Goal: Find specific page/section: Find specific page/section

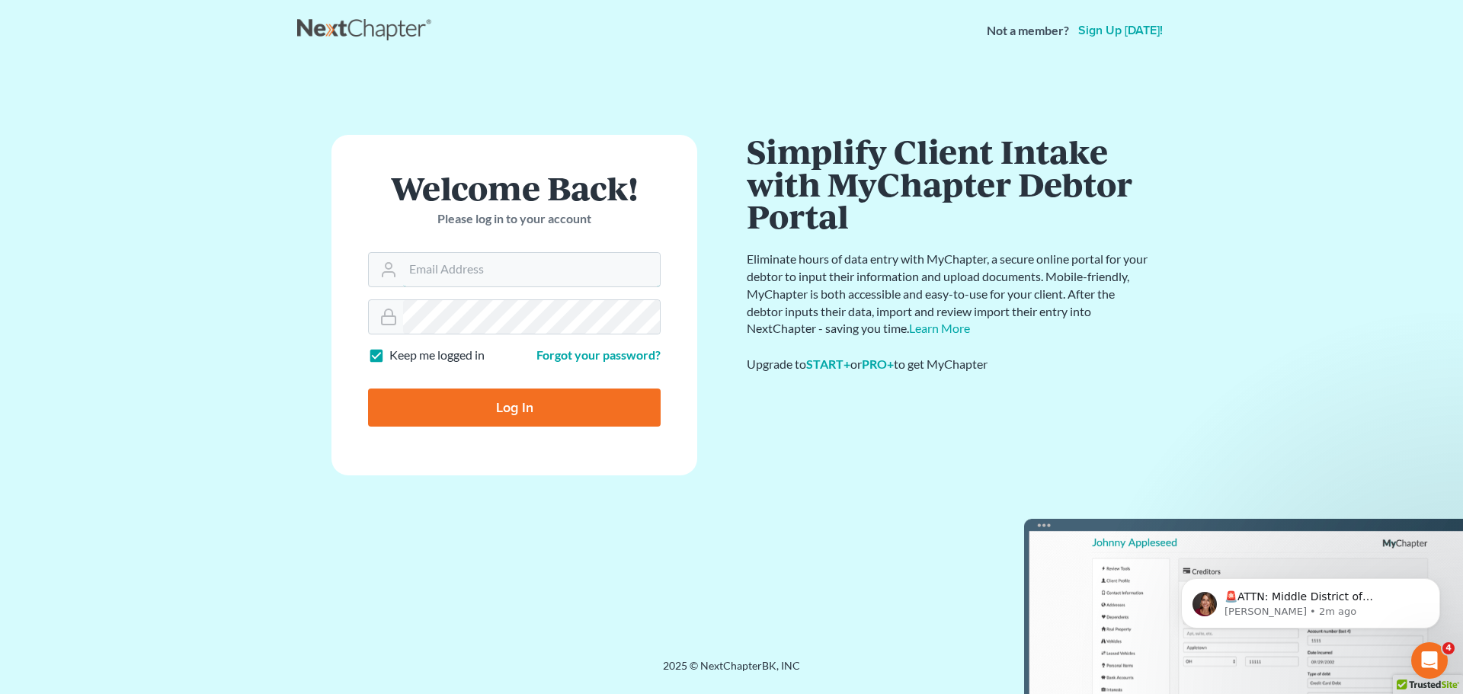
type input "tmstbbs@gmail.com"
click at [470, 418] on input "Log In" at bounding box center [514, 408] width 293 height 38
type input "Thinking..."
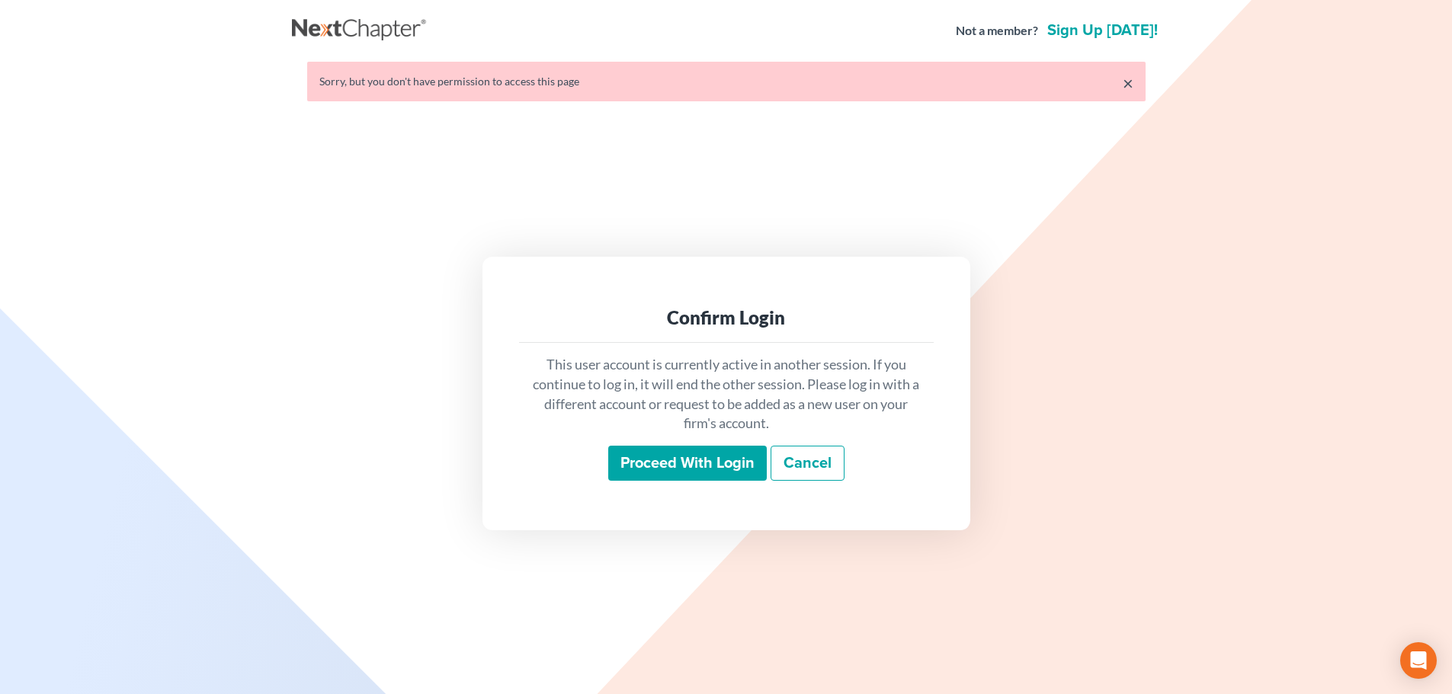
click at [679, 453] on input "Proceed with login" at bounding box center [687, 463] width 159 height 35
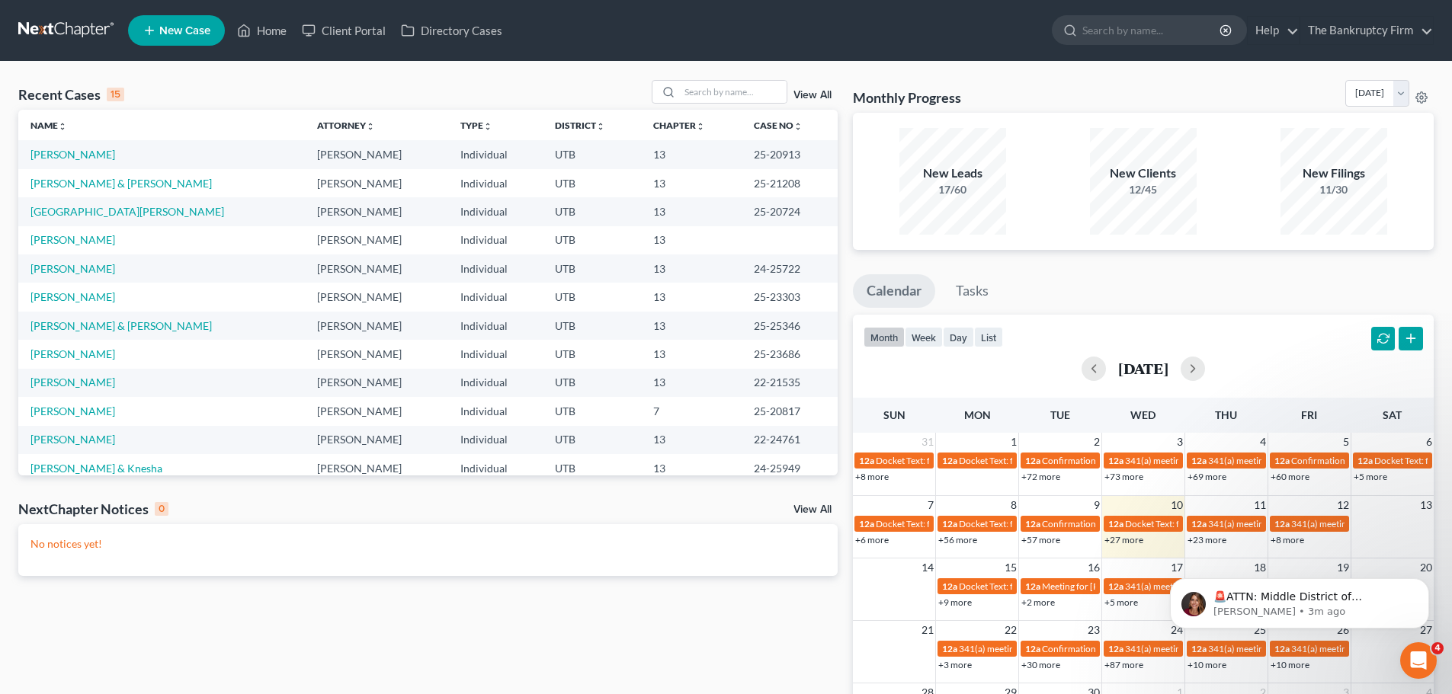
click at [954, 268] on div "Monthly Progress Bankruptcy Bankruptcy September 2025 August 2025 July 2025 Jun…" at bounding box center [1143, 457] width 596 height 755
click at [714, 76] on div "Recent Cases 15 View All Name unfold_more expand_more expand_less Attorney unfo…" at bounding box center [726, 457] width 1452 height 791
click at [704, 87] on input "search" at bounding box center [733, 92] width 107 height 22
type input "vigil"
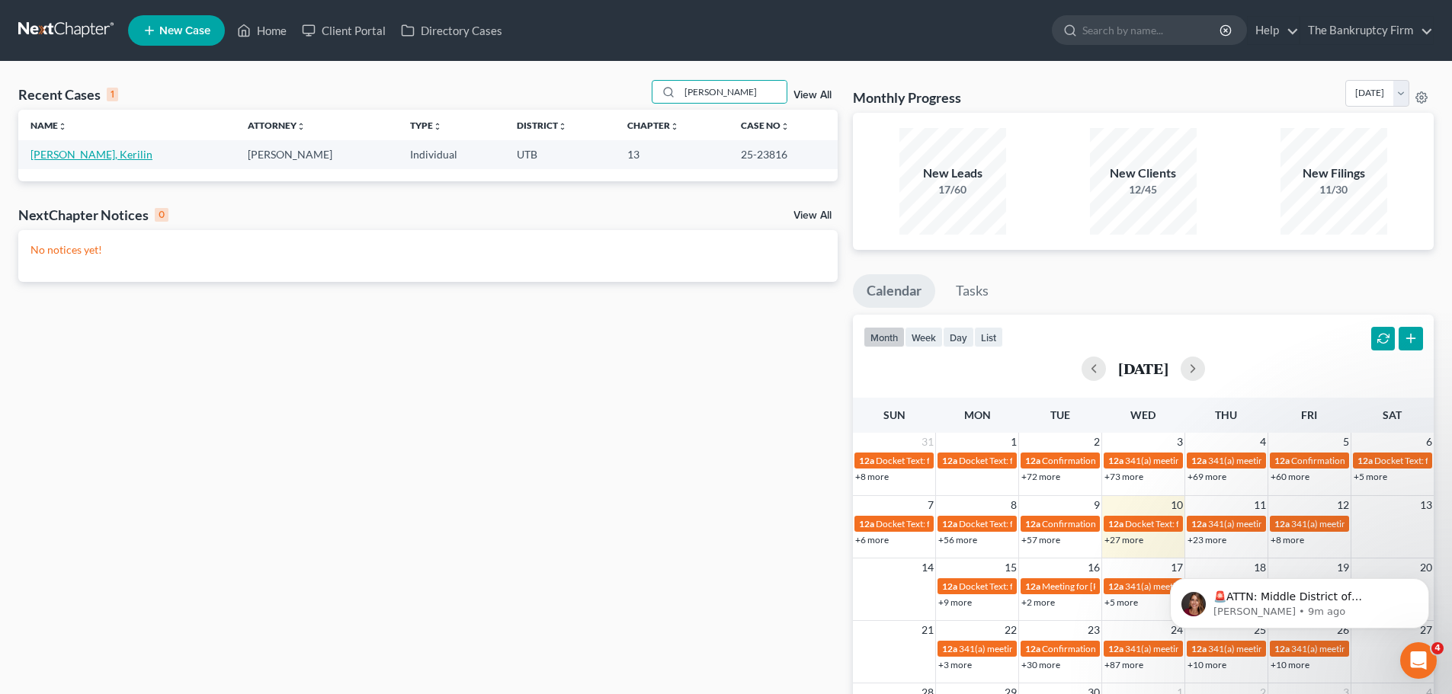
click at [63, 157] on link "Vigil, Kerilin" at bounding box center [91, 154] width 122 height 13
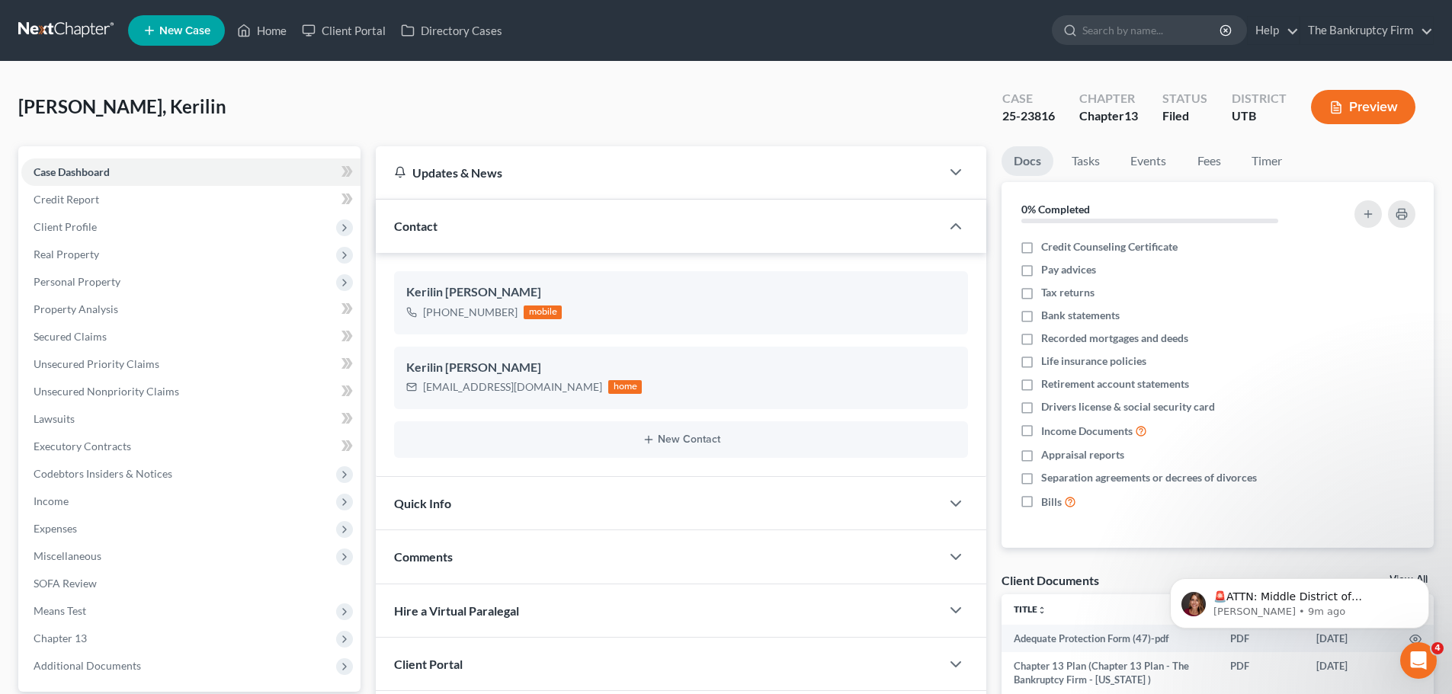
scroll to position [149, 0]
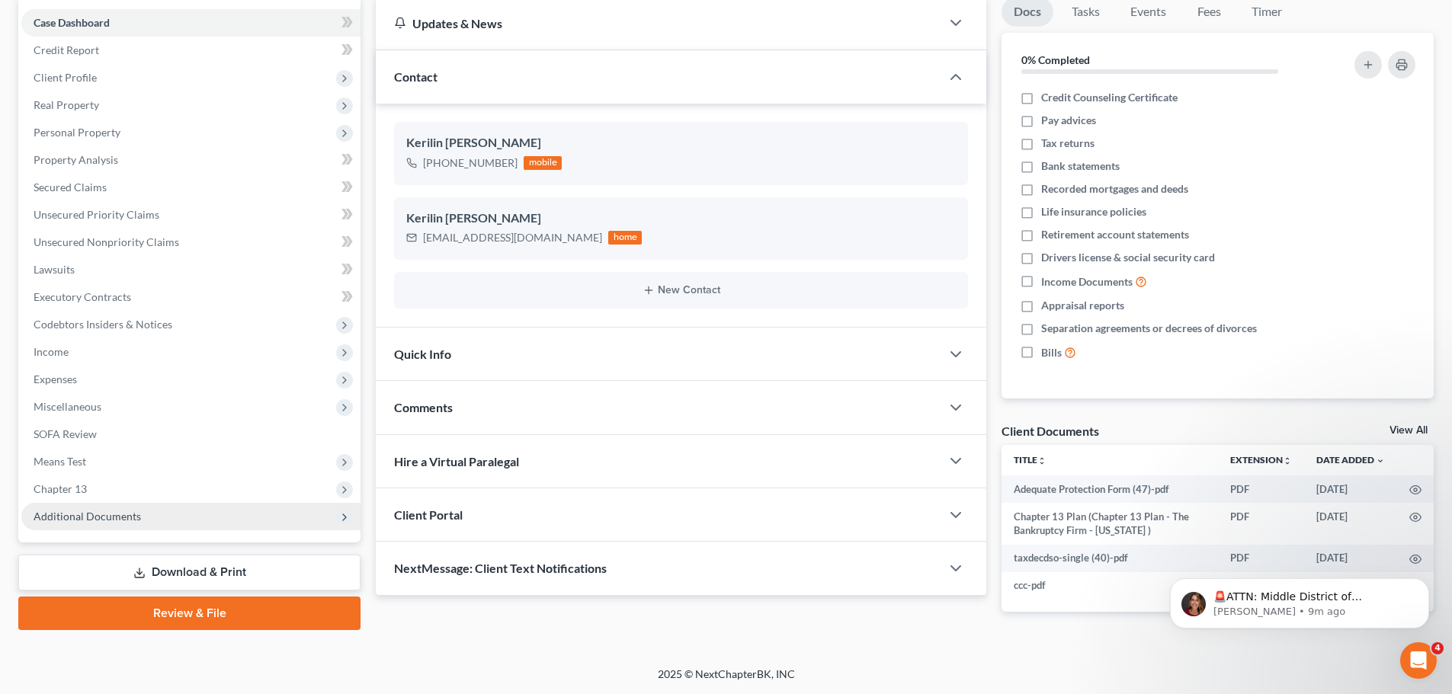
click at [159, 526] on span "Additional Documents" at bounding box center [190, 516] width 339 height 27
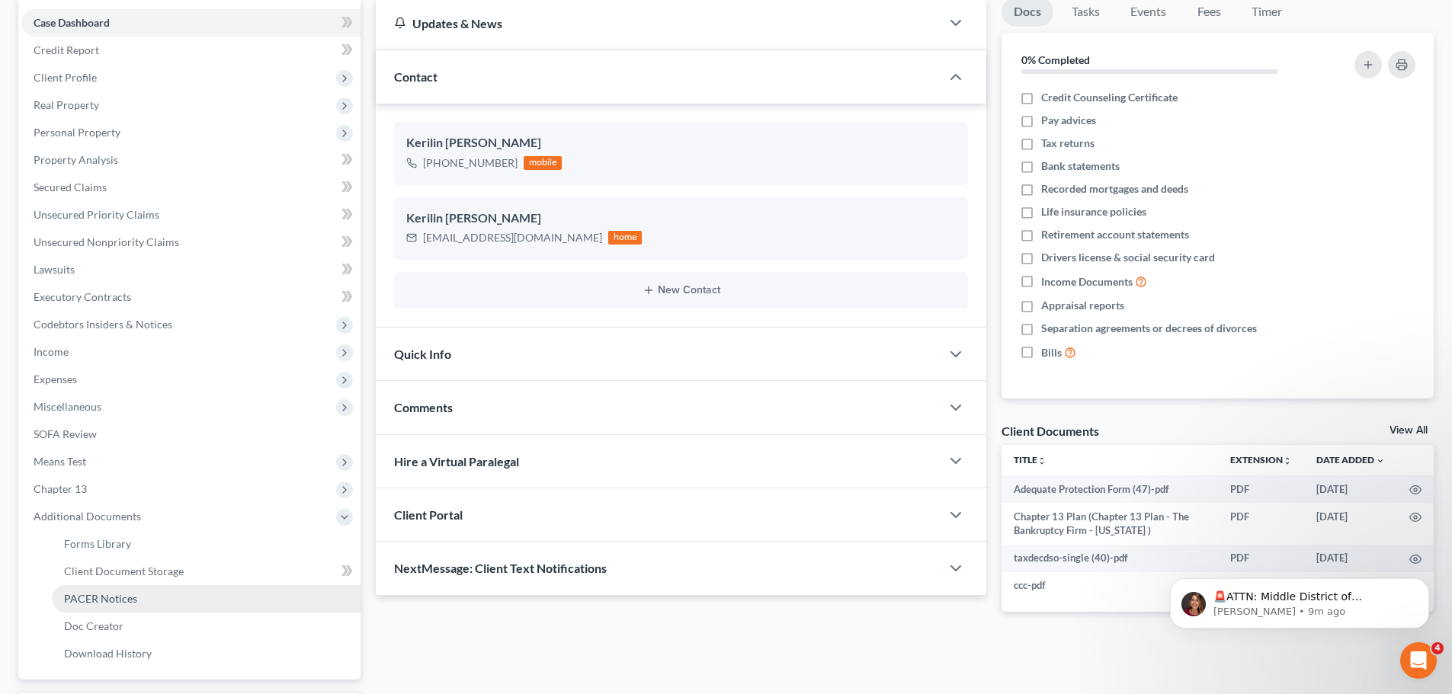
click at [152, 589] on link "PACER Notices" at bounding box center [206, 598] width 309 height 27
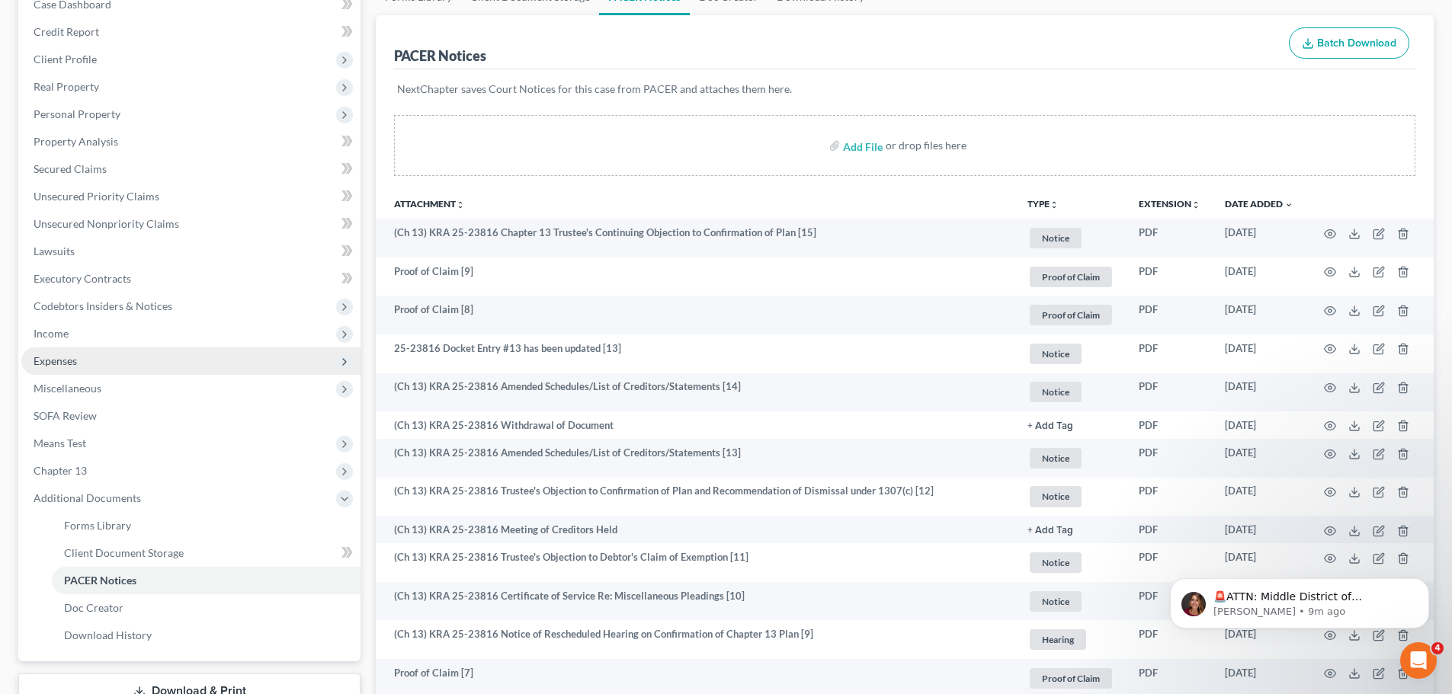
scroll to position [229, 0]
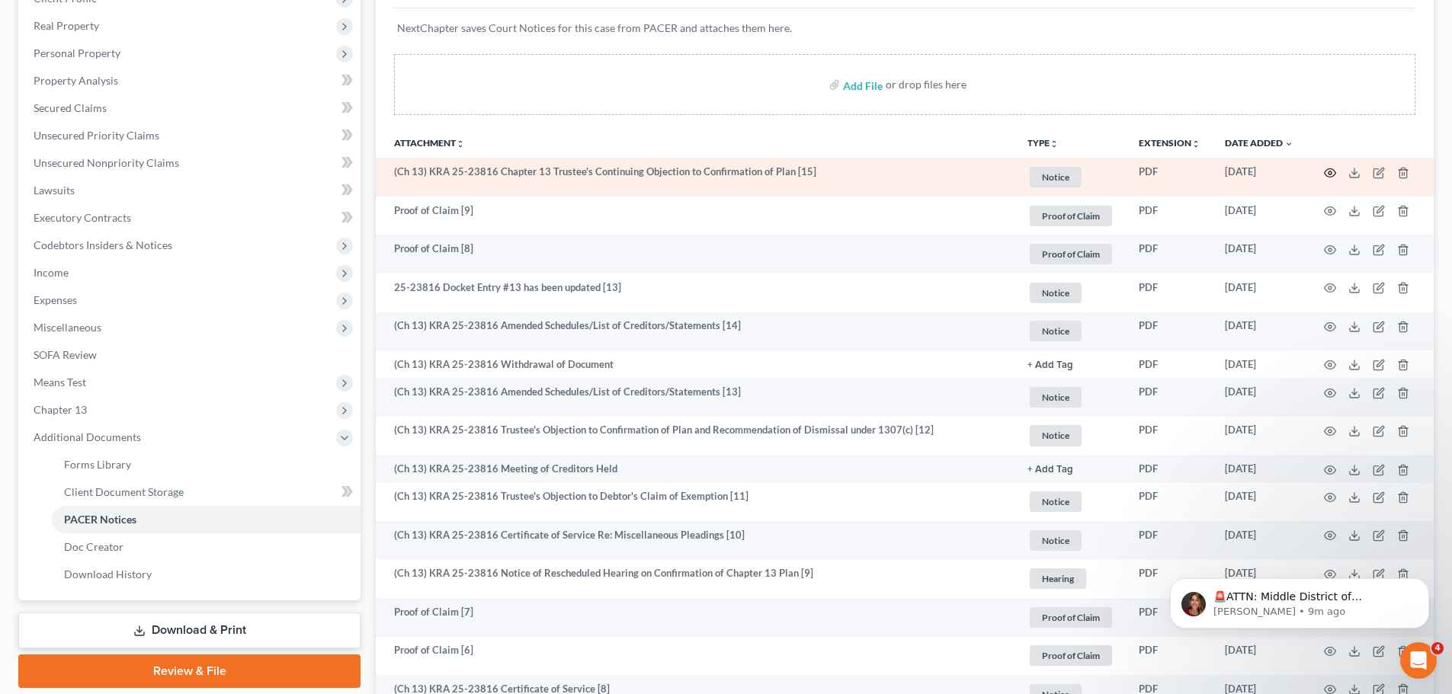
click at [1326, 167] on icon "button" at bounding box center [1330, 173] width 12 height 12
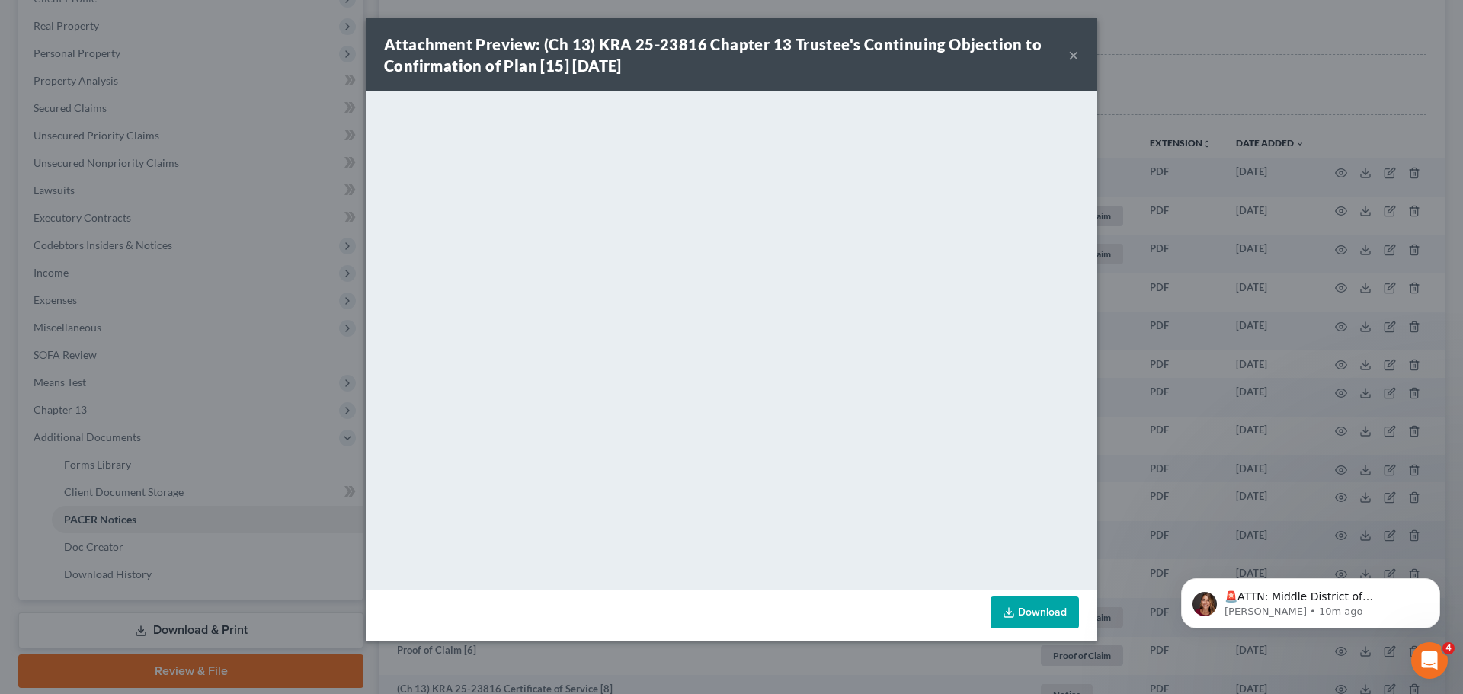
click at [1064, 55] on div "Attachment Preview: (Ch 13) KRA 25-23816 Chapter 13 Trustee's Continuing Object…" at bounding box center [726, 55] width 684 height 43
click at [1069, 59] on button "×" at bounding box center [1074, 55] width 11 height 18
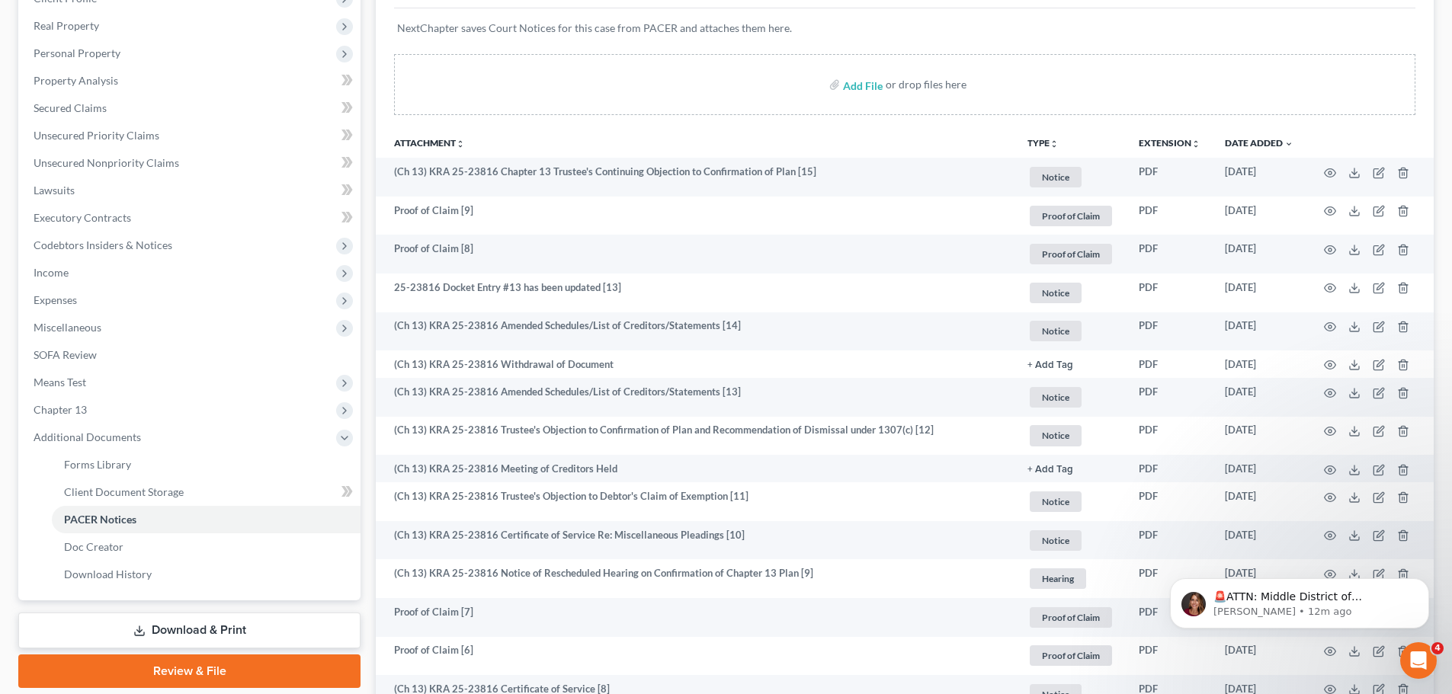
scroll to position [0, 0]
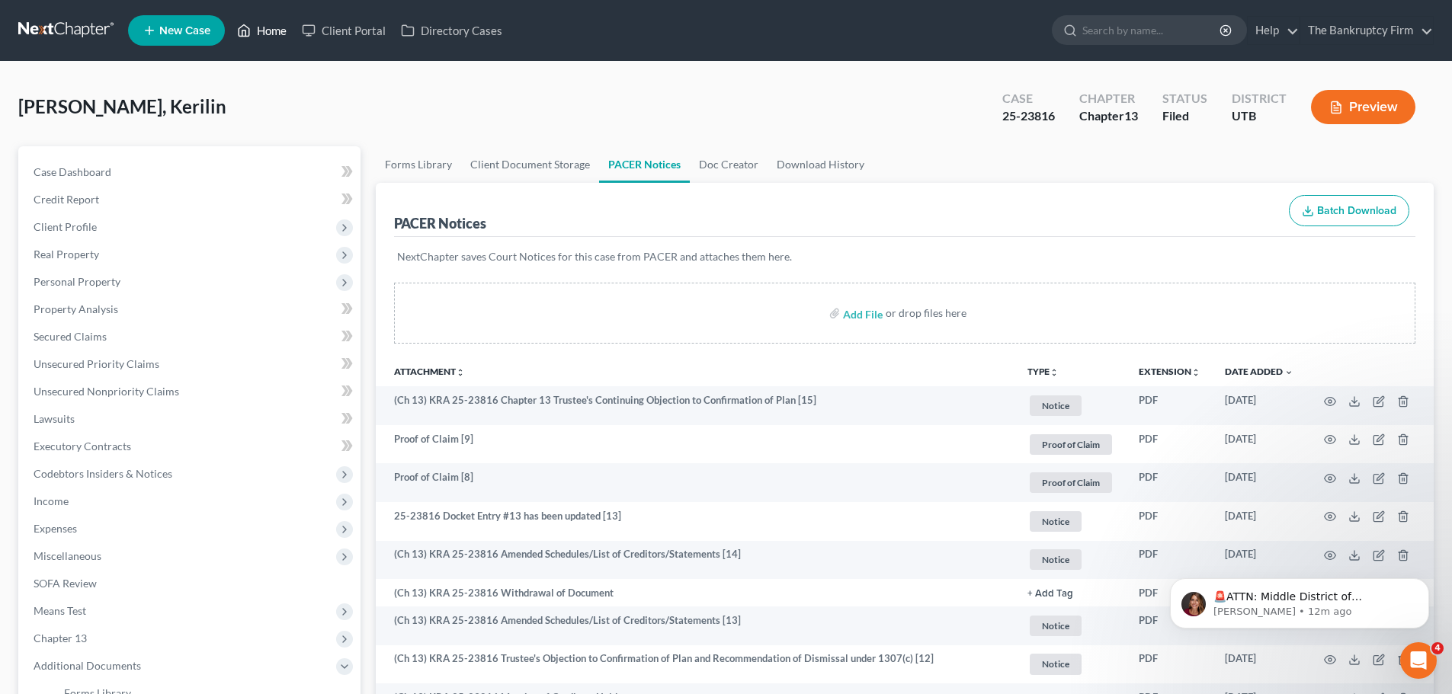
click at [271, 24] on link "Home" at bounding box center [261, 30] width 65 height 27
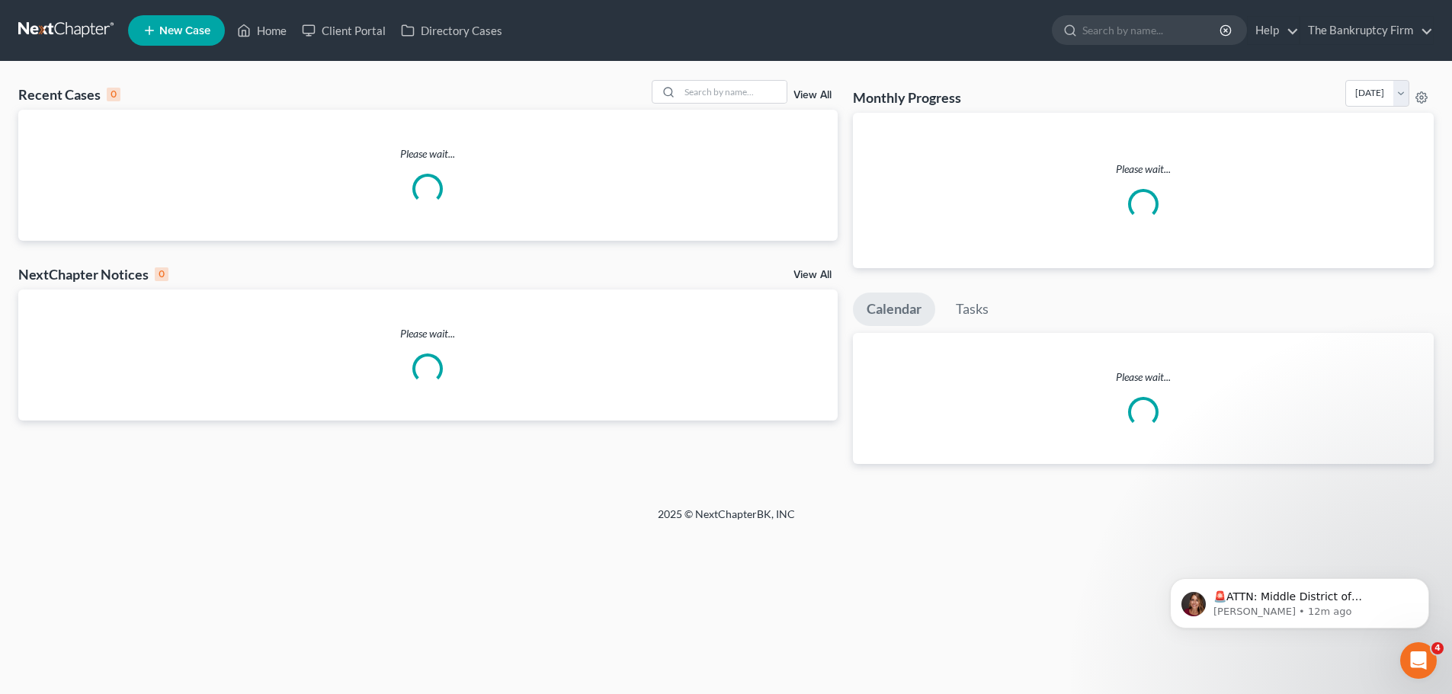
click at [806, 96] on link "View All" at bounding box center [812, 95] width 38 height 11
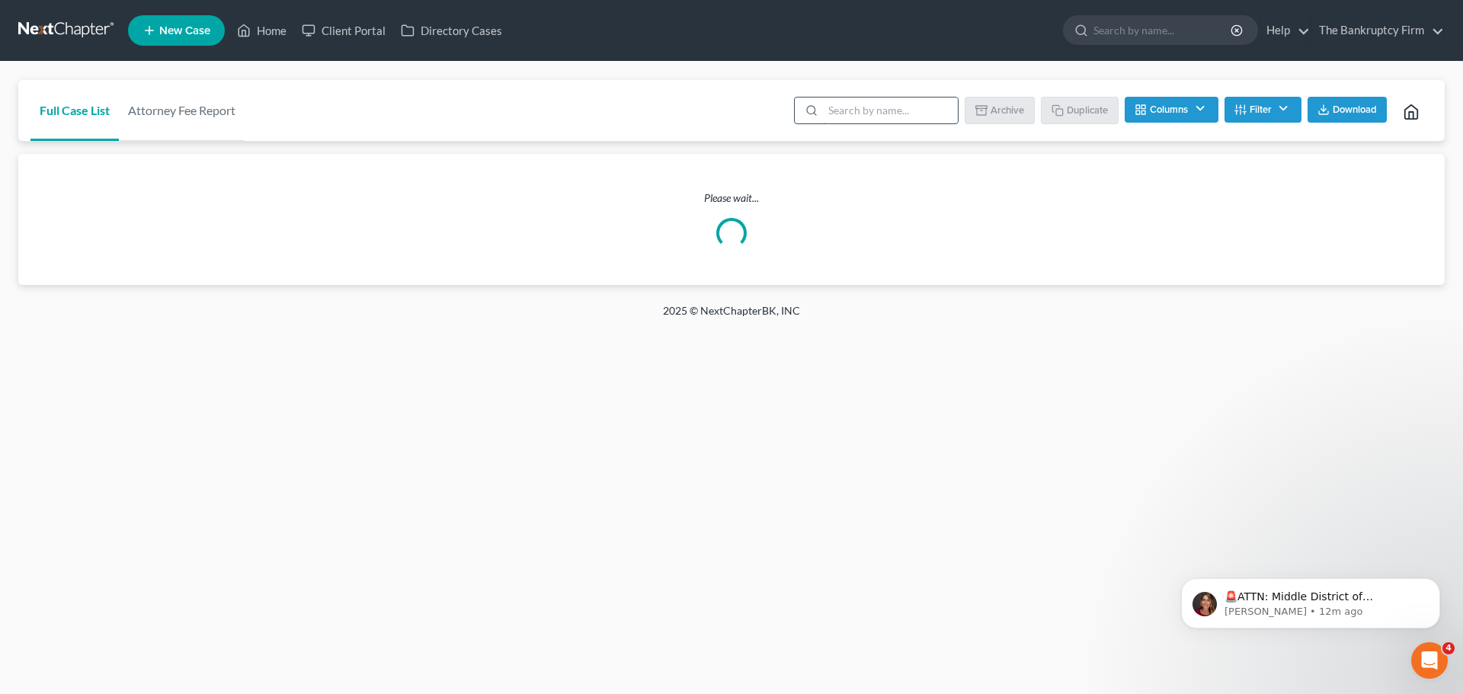
click at [867, 120] on input "search" at bounding box center [890, 111] width 135 height 26
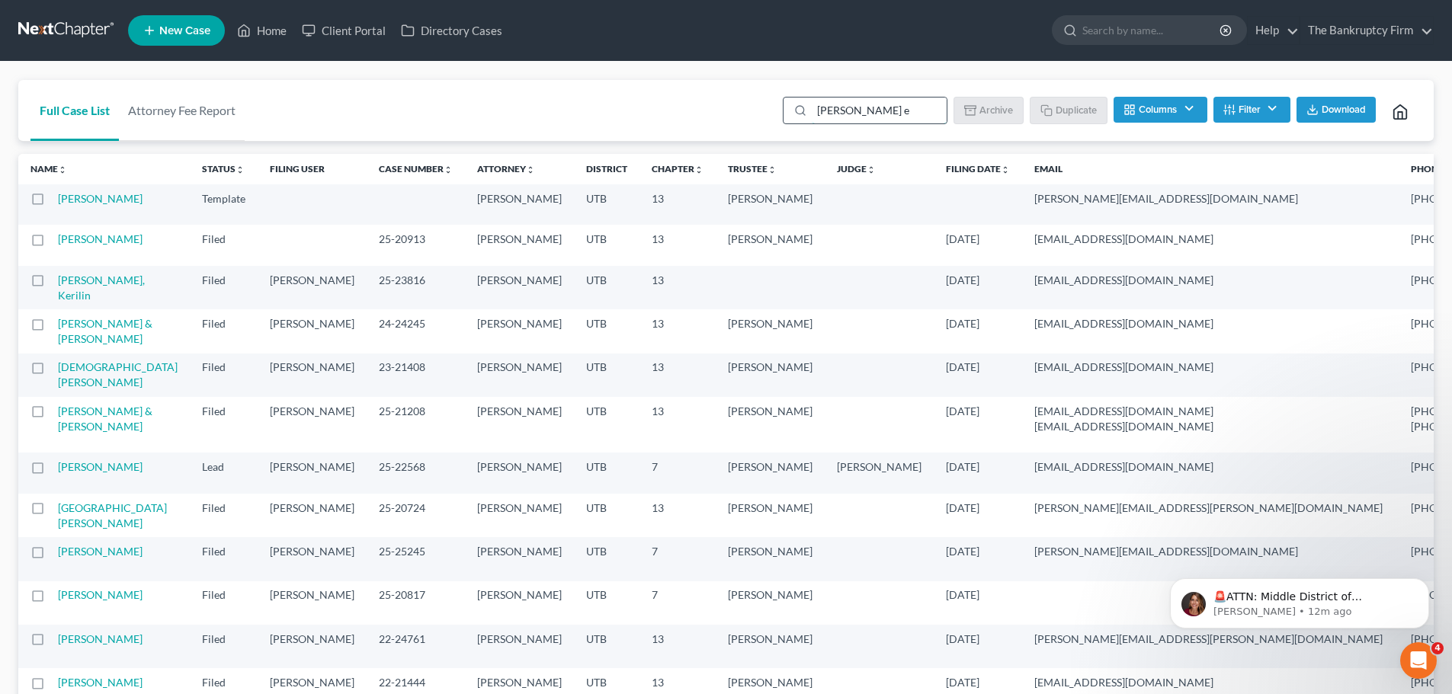
type input "dora"
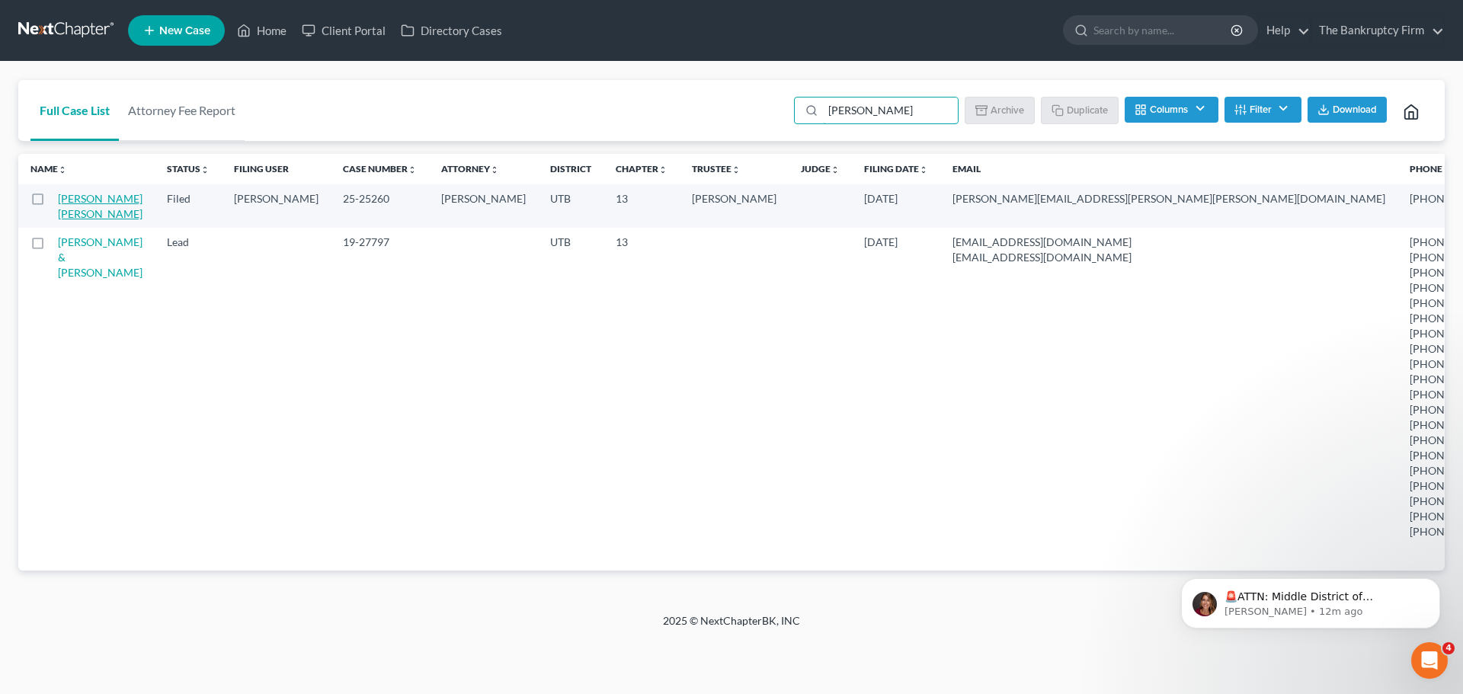
click at [72, 210] on link "Elliott Hamilton, Dora" at bounding box center [100, 206] width 85 height 28
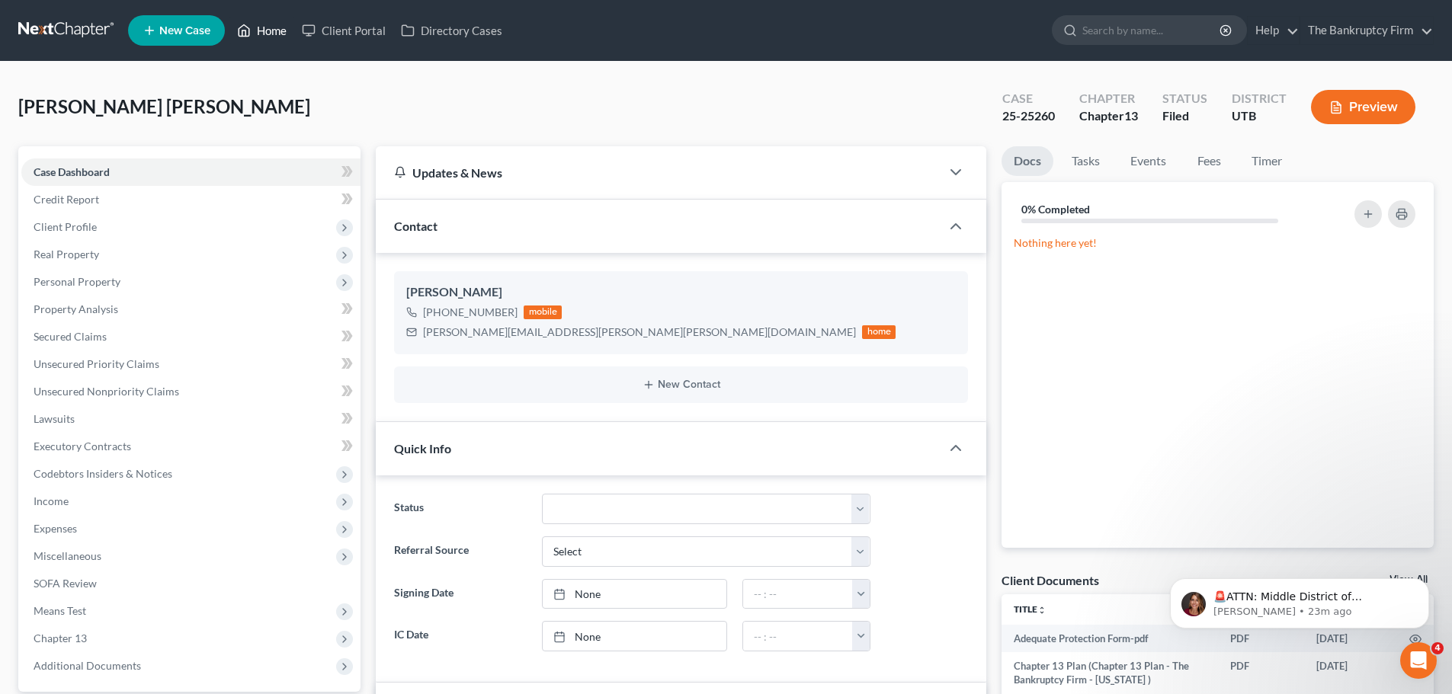
click at [268, 30] on link "Home" at bounding box center [261, 30] width 65 height 27
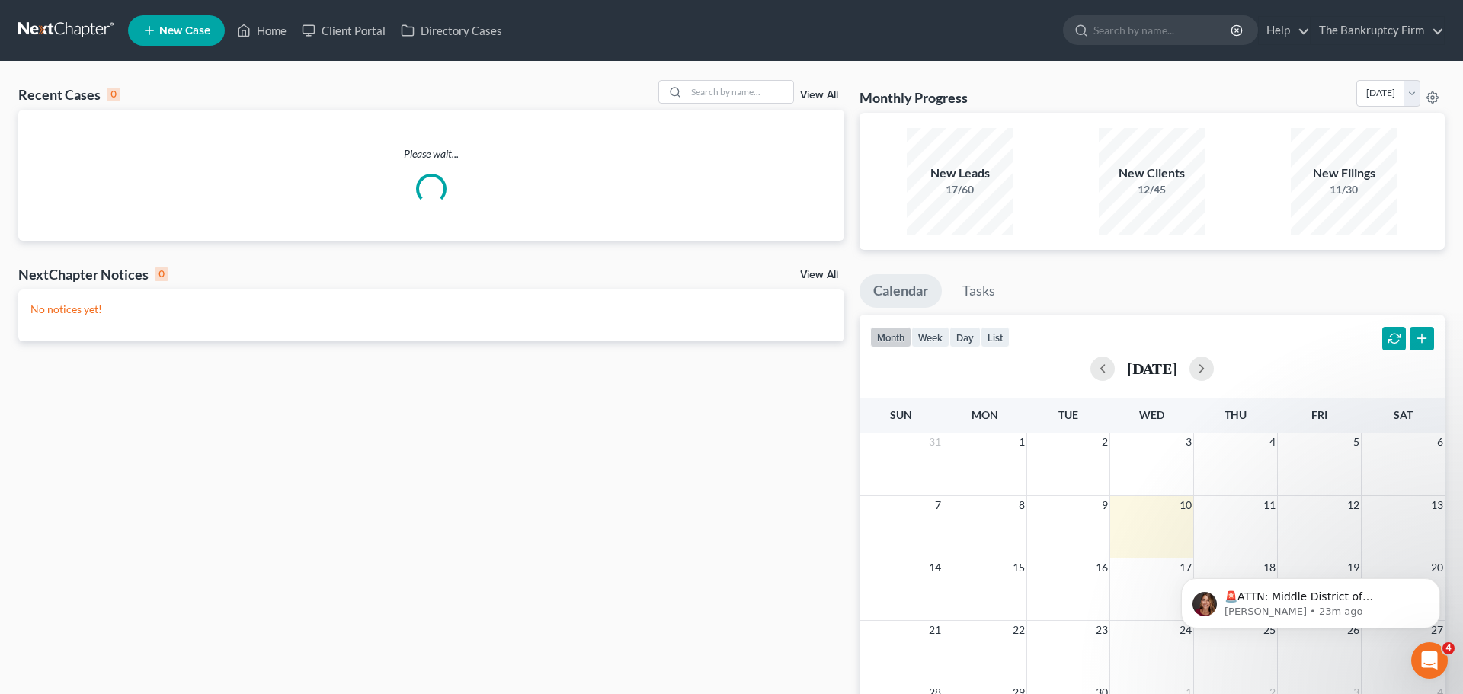
click at [822, 98] on link "View All" at bounding box center [819, 95] width 38 height 11
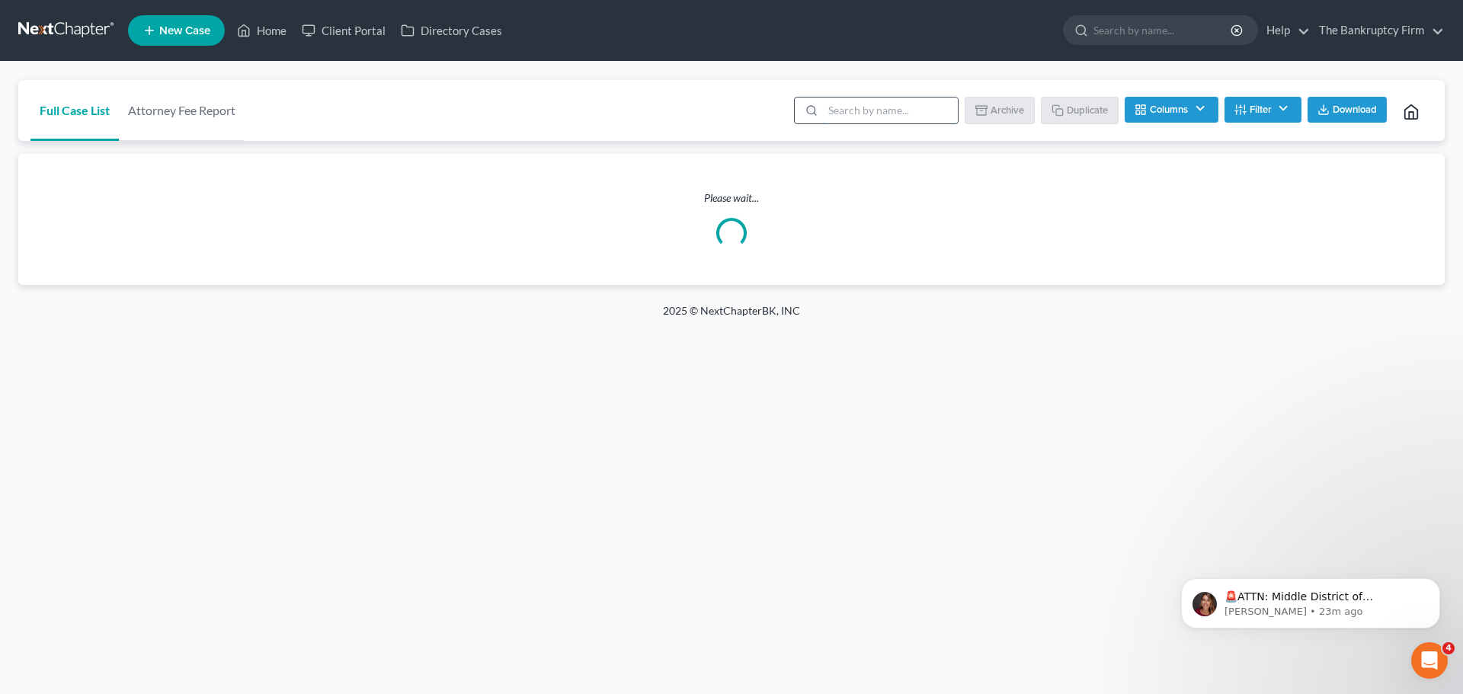
click at [844, 116] on input "search" at bounding box center [890, 111] width 135 height 26
type input "misty"
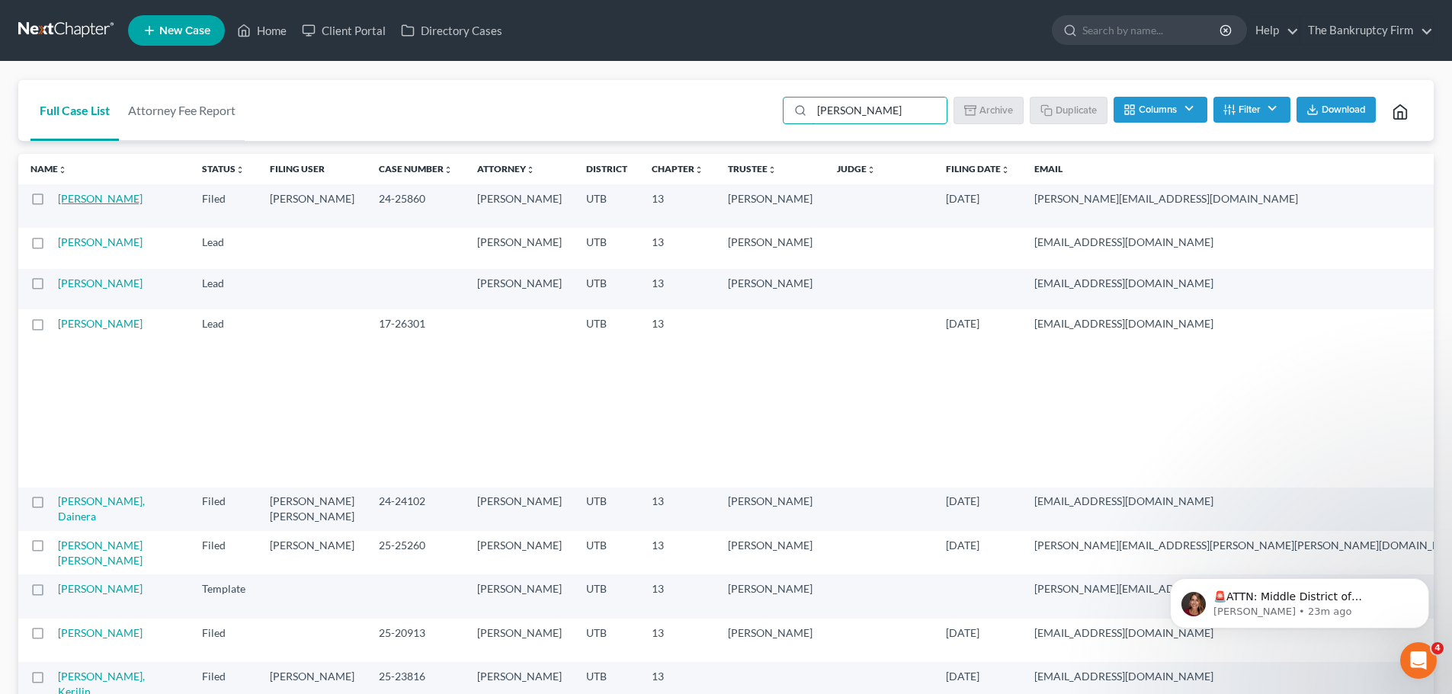
click at [89, 200] on link "Alsup, Misti" at bounding box center [100, 198] width 85 height 13
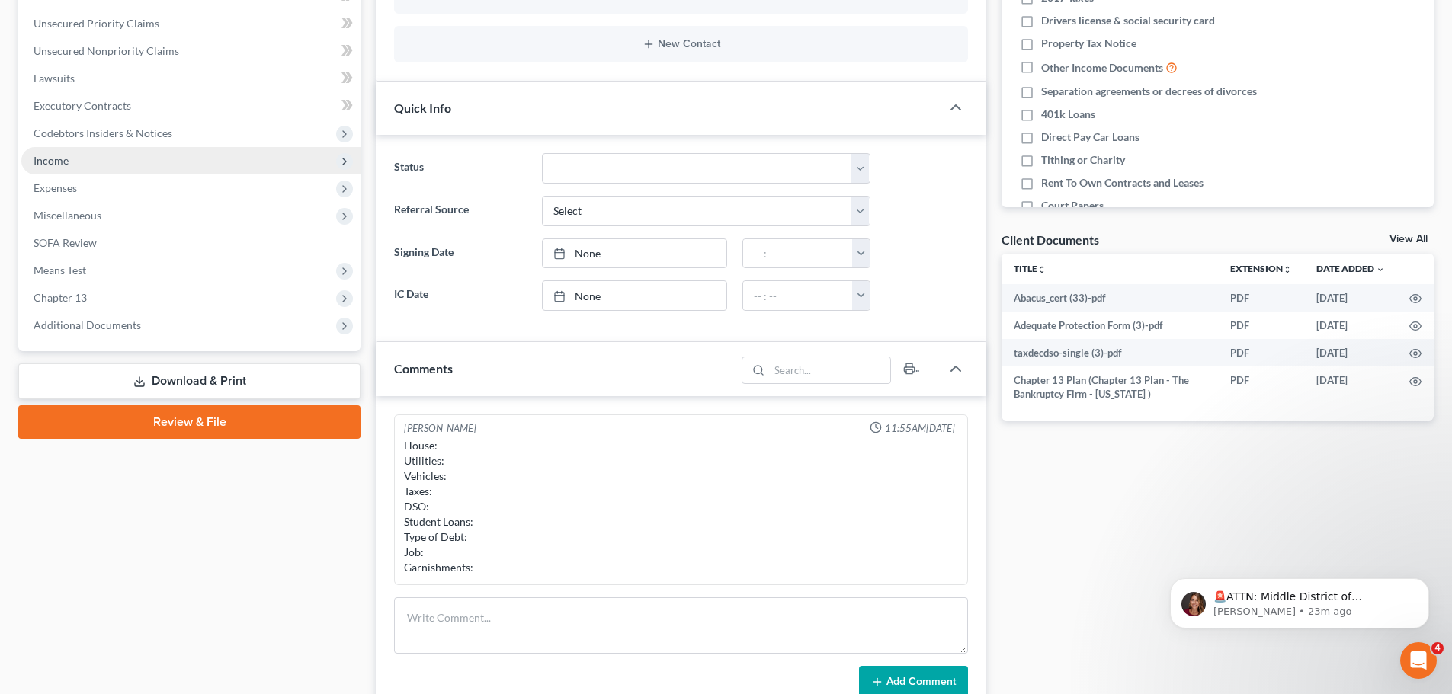
scroll to position [457, 0]
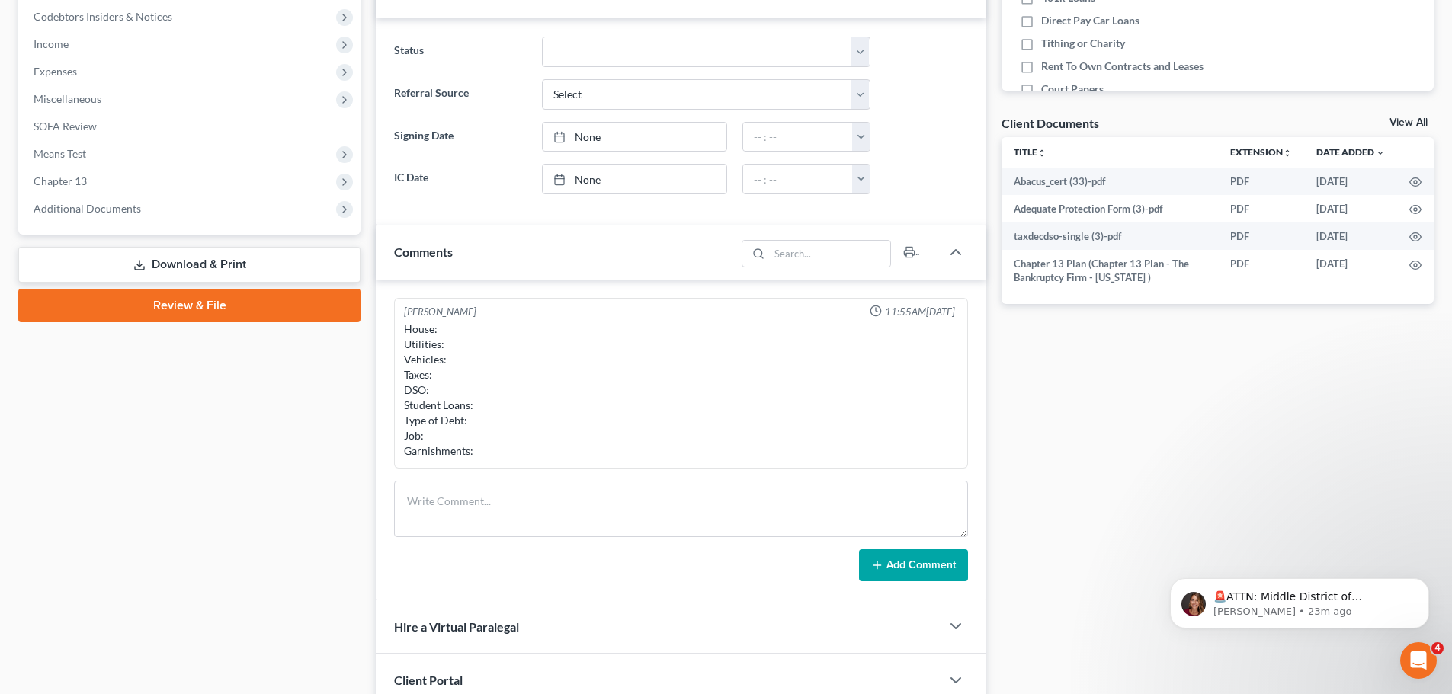
click at [180, 213] on span "Additional Documents" at bounding box center [190, 208] width 339 height 27
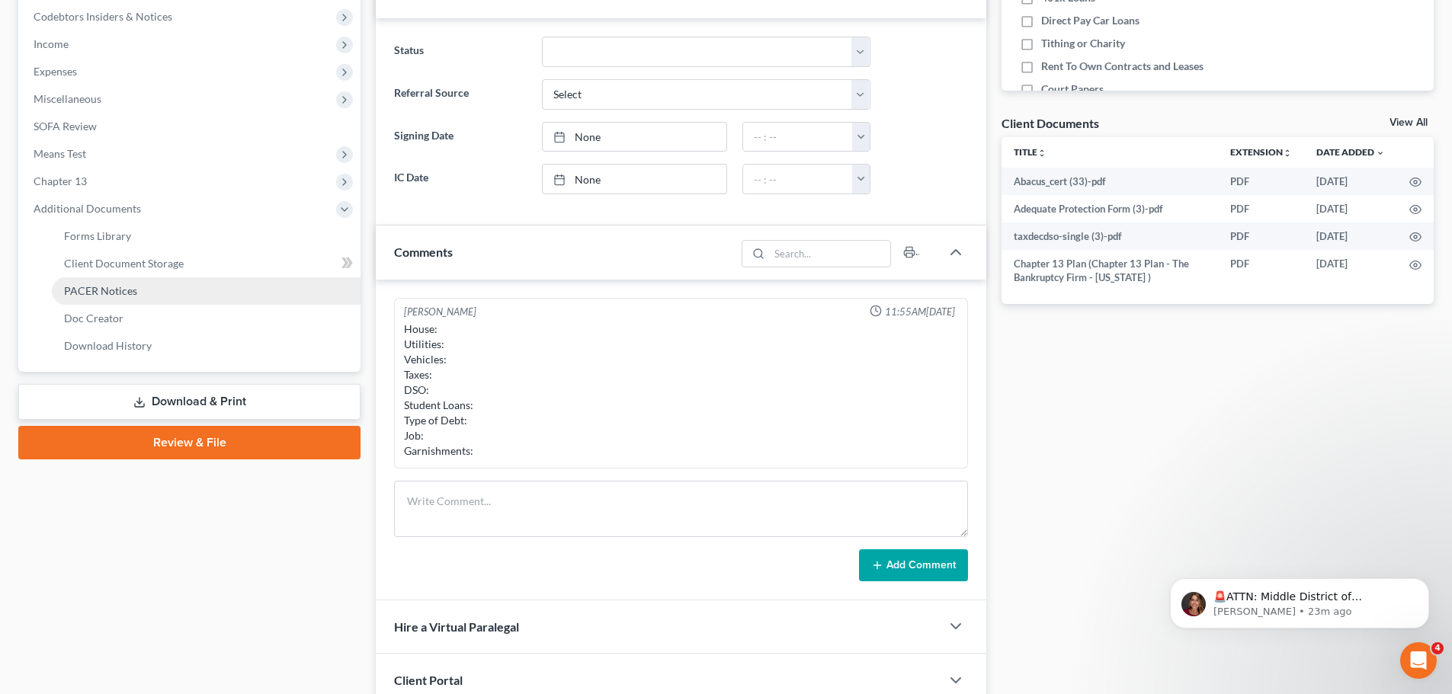
click at [134, 298] on link "PACER Notices" at bounding box center [206, 290] width 309 height 27
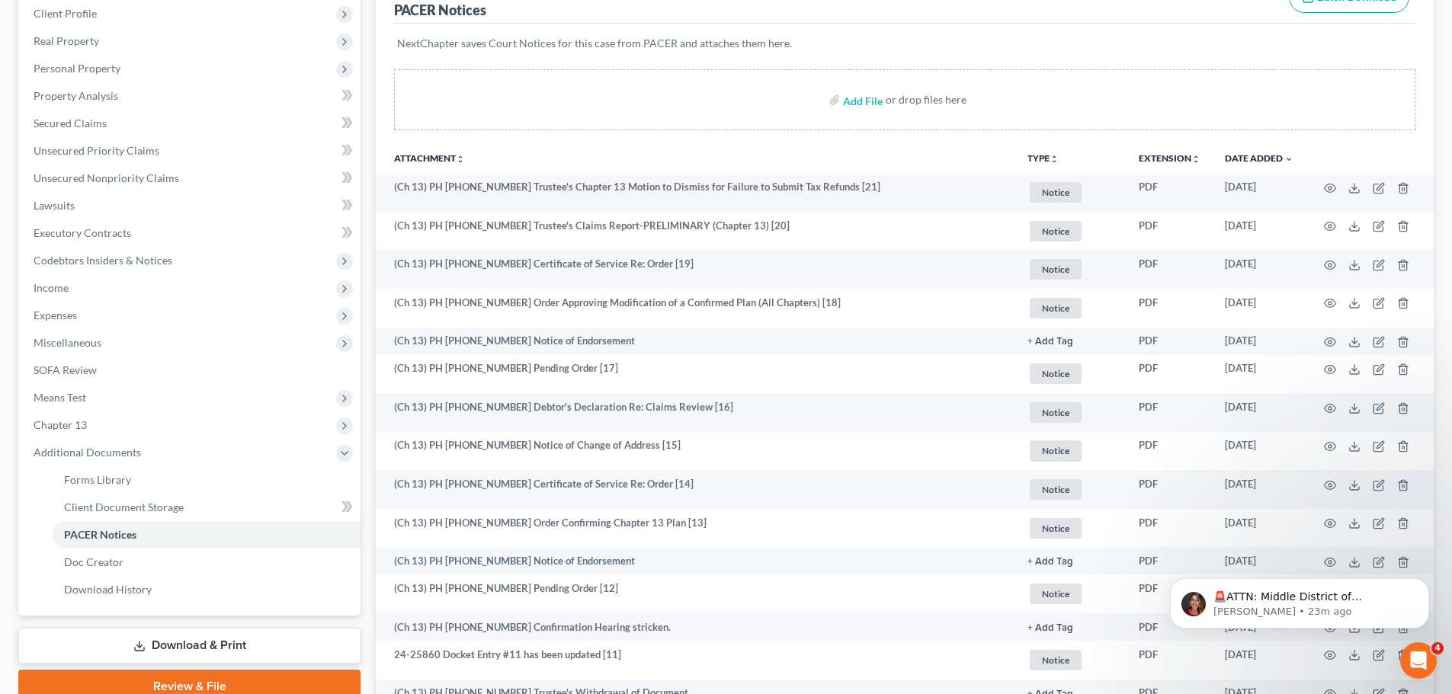
scroll to position [229, 0]
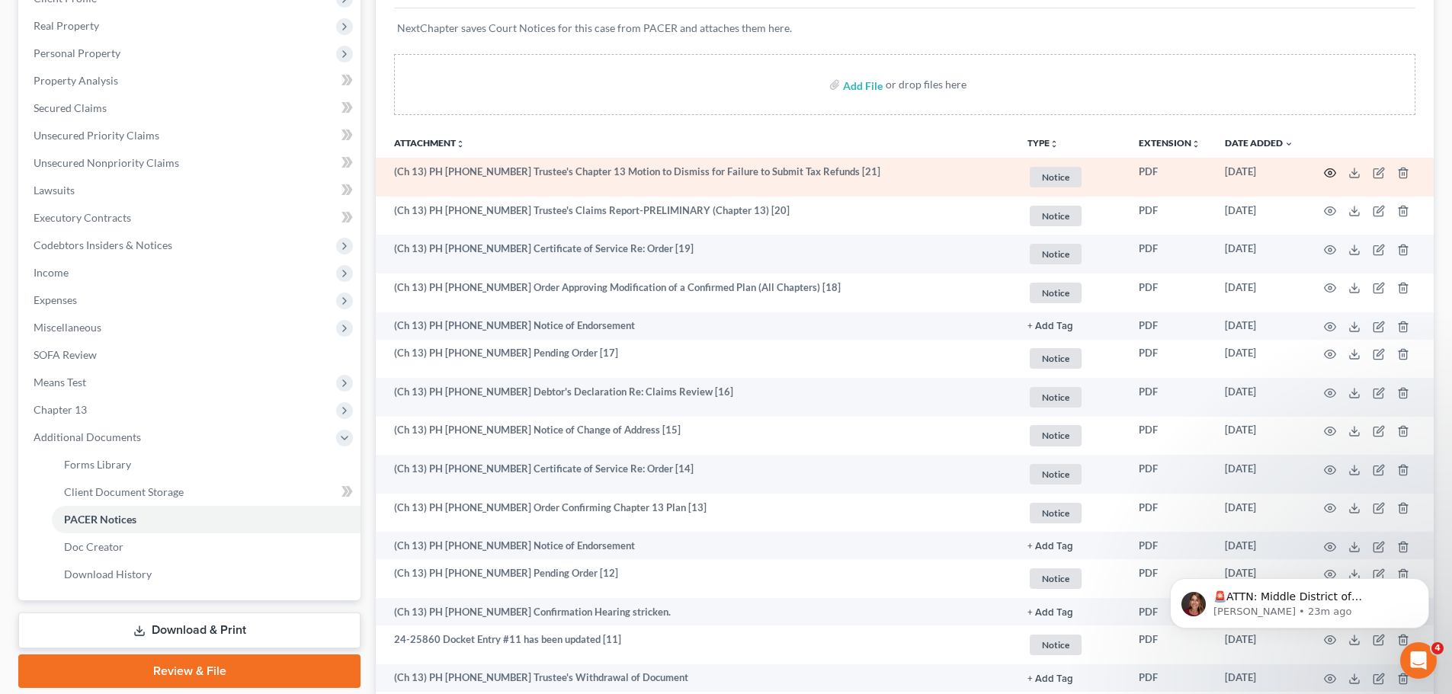
click at [1326, 172] on icon "button" at bounding box center [1330, 173] width 12 height 12
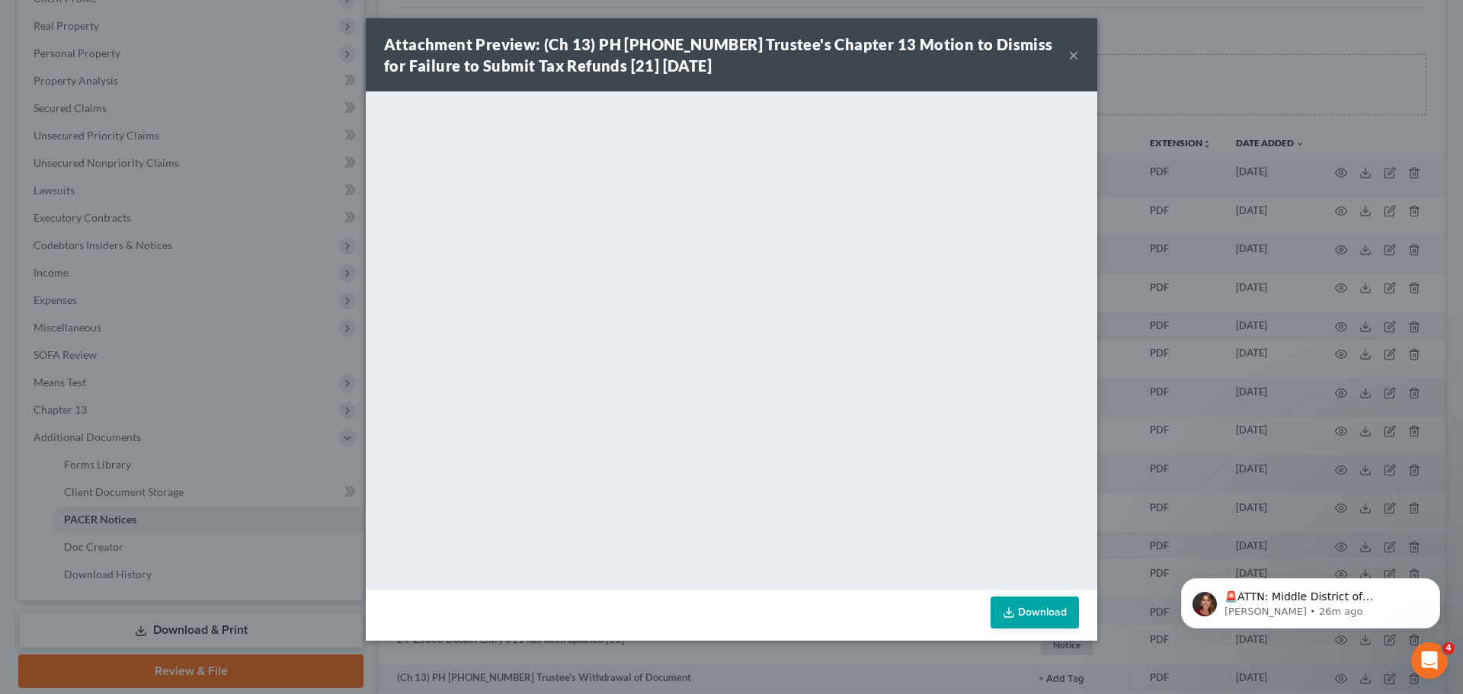
click at [1077, 48] on button "×" at bounding box center [1074, 55] width 11 height 18
